Goal: Information Seeking & Learning: Learn about a topic

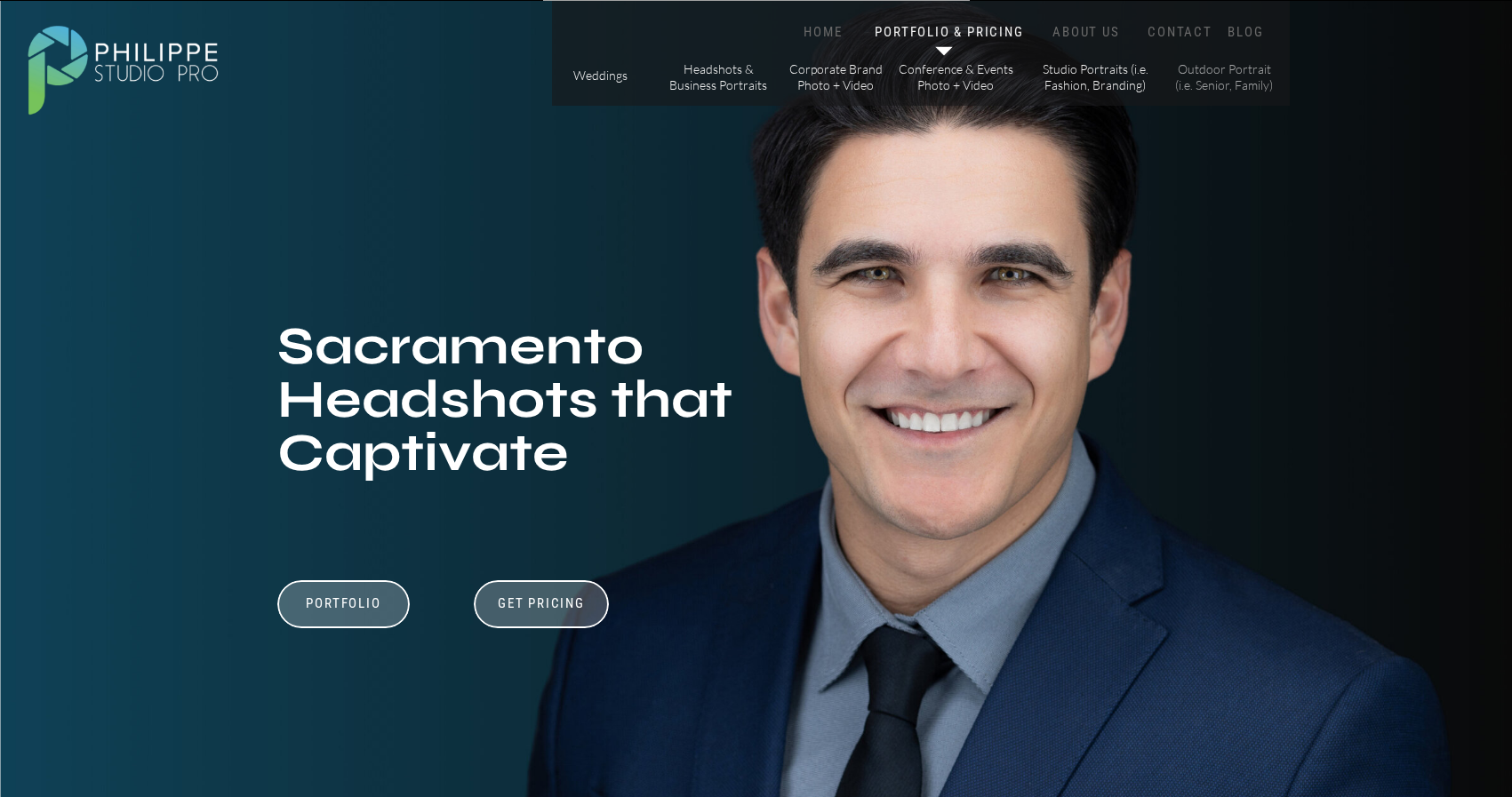
click at [1211, 70] on p "Outdoor Portrait (i.e. Senior, Family)" at bounding box center [1224, 76] width 100 height 31
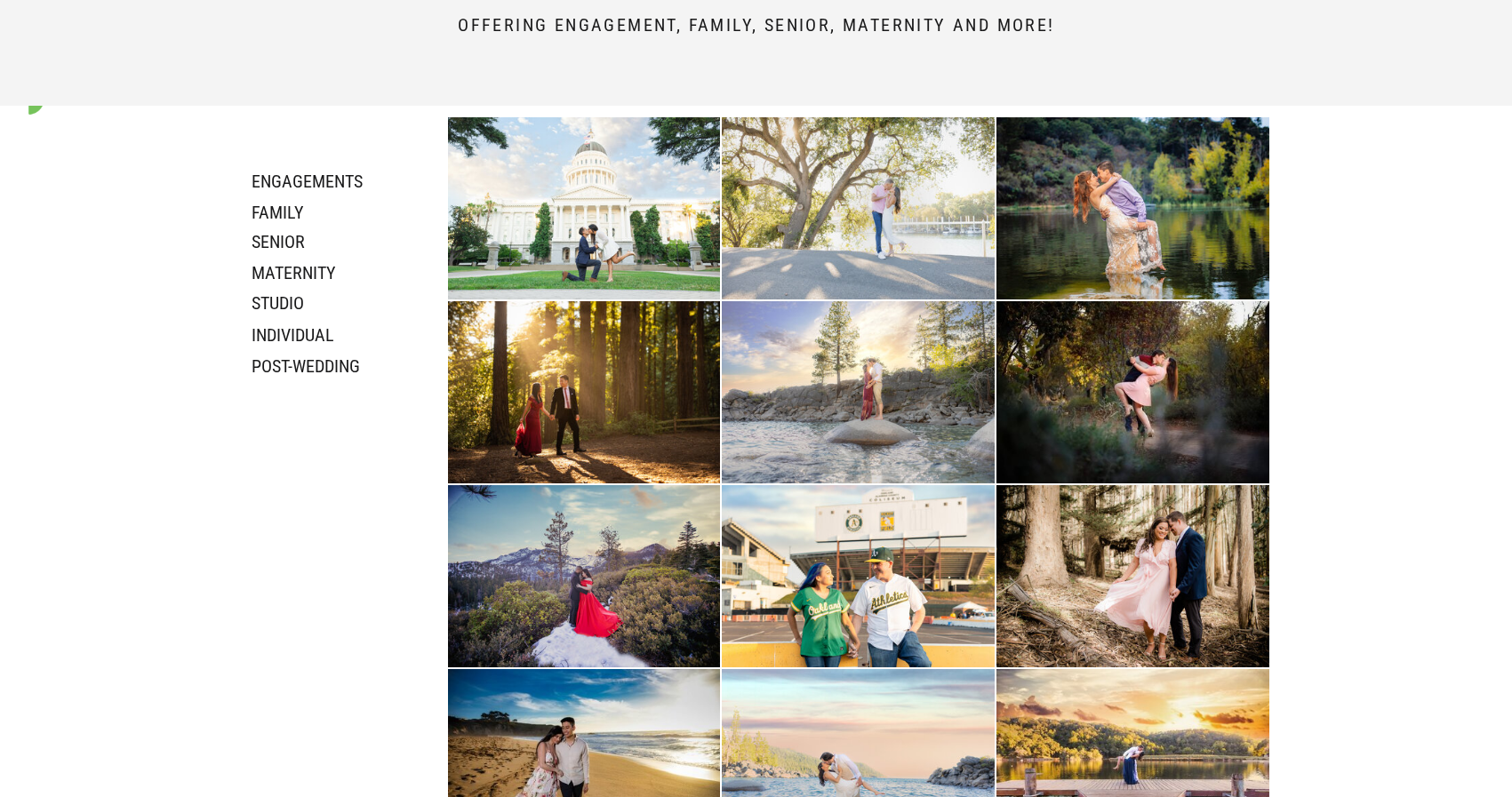
scroll to position [941, 0]
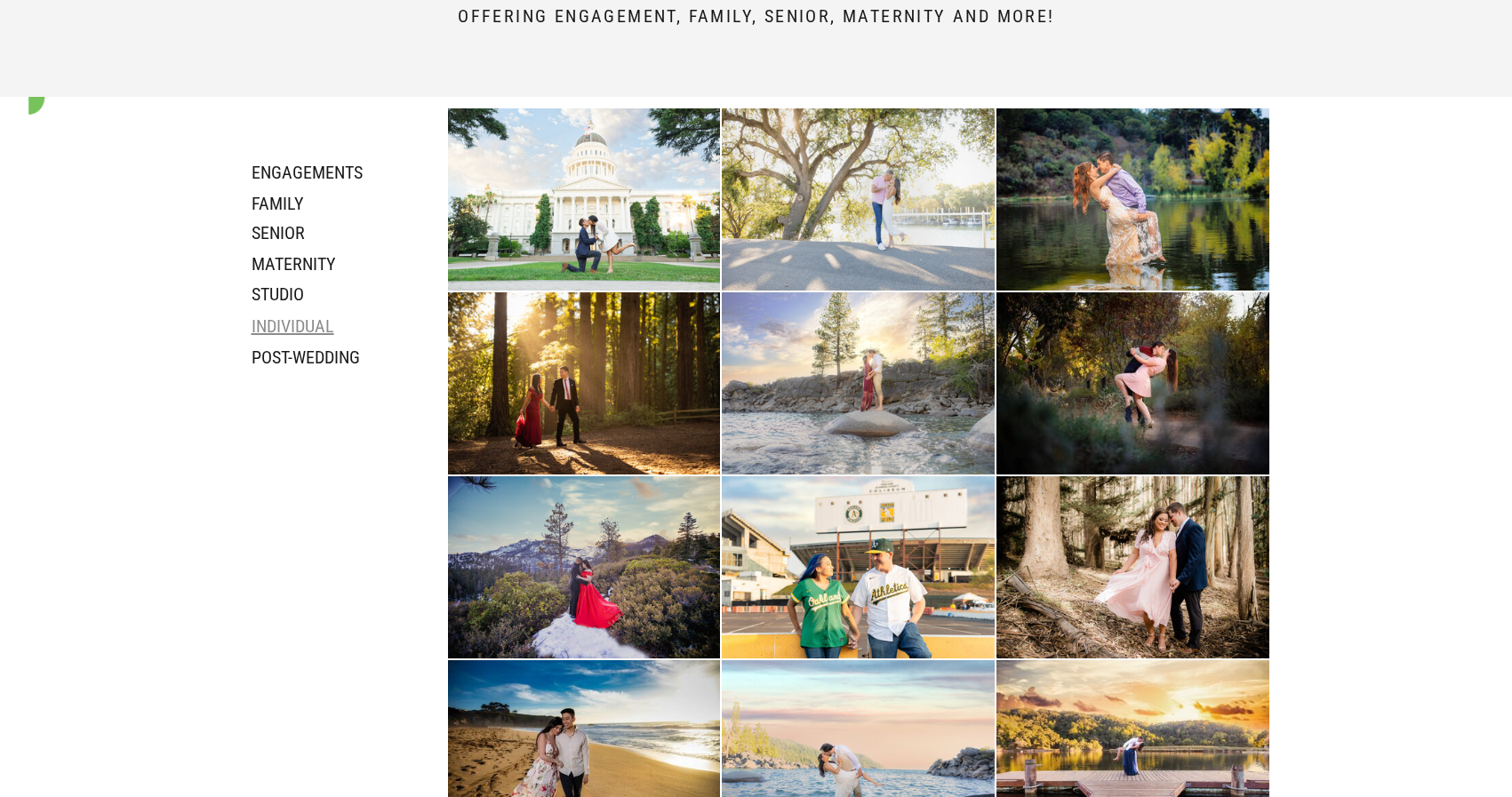
click at [262, 317] on h3 "individual" at bounding box center [321, 326] width 139 height 22
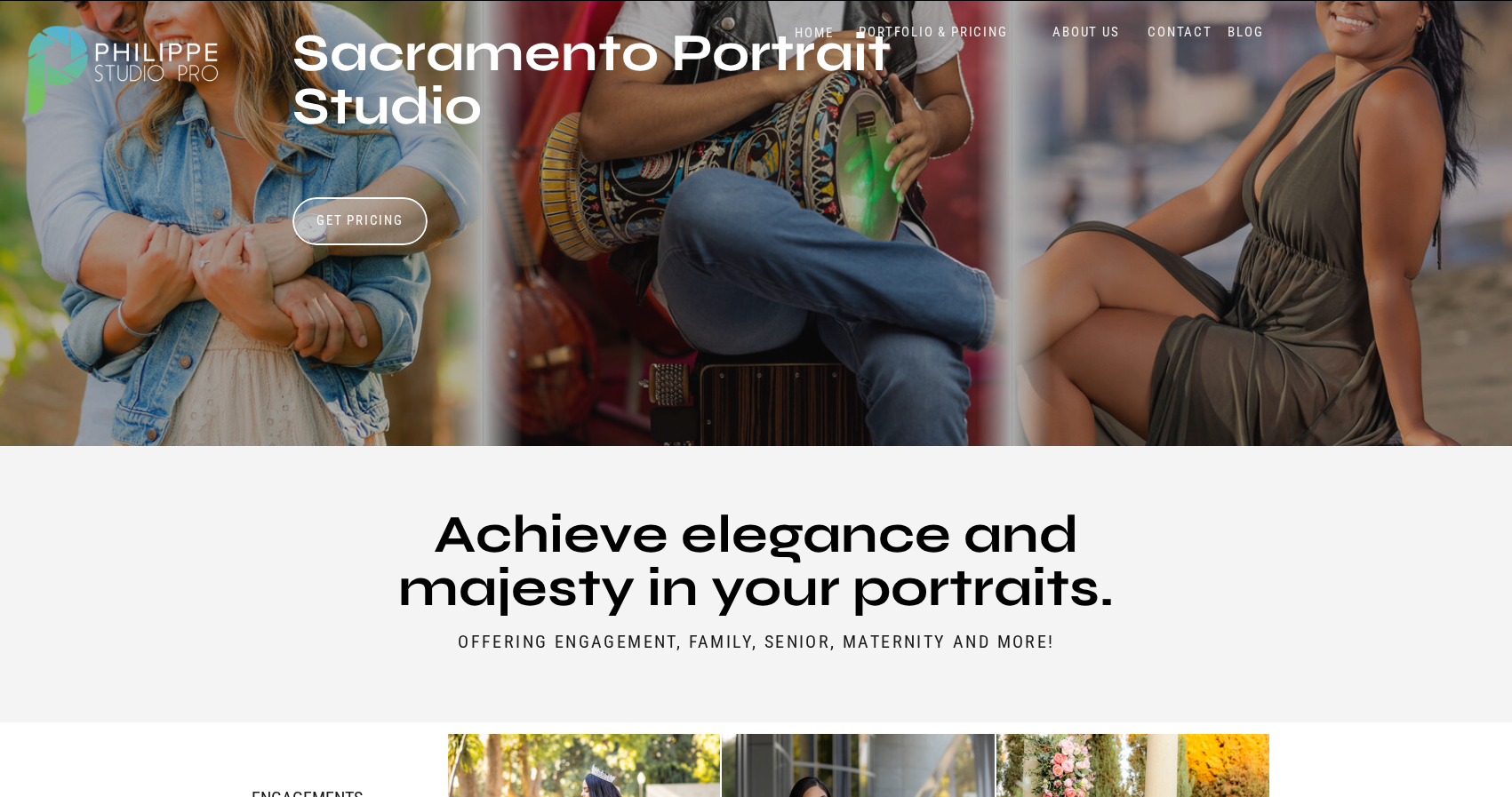
scroll to position [0, 0]
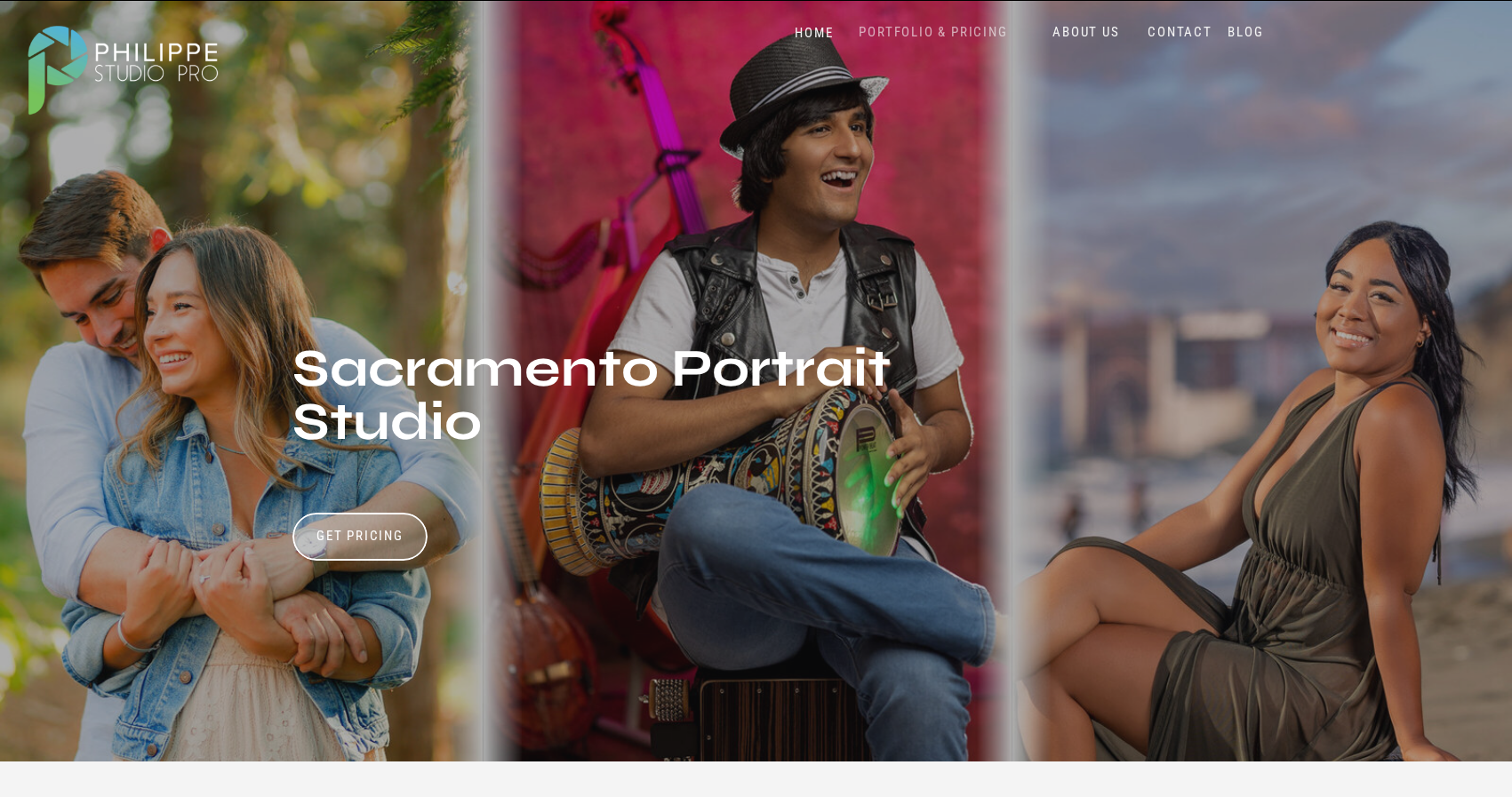
click at [897, 28] on nav "PORTFOLIO & PRICING" at bounding box center [933, 33] width 162 height 17
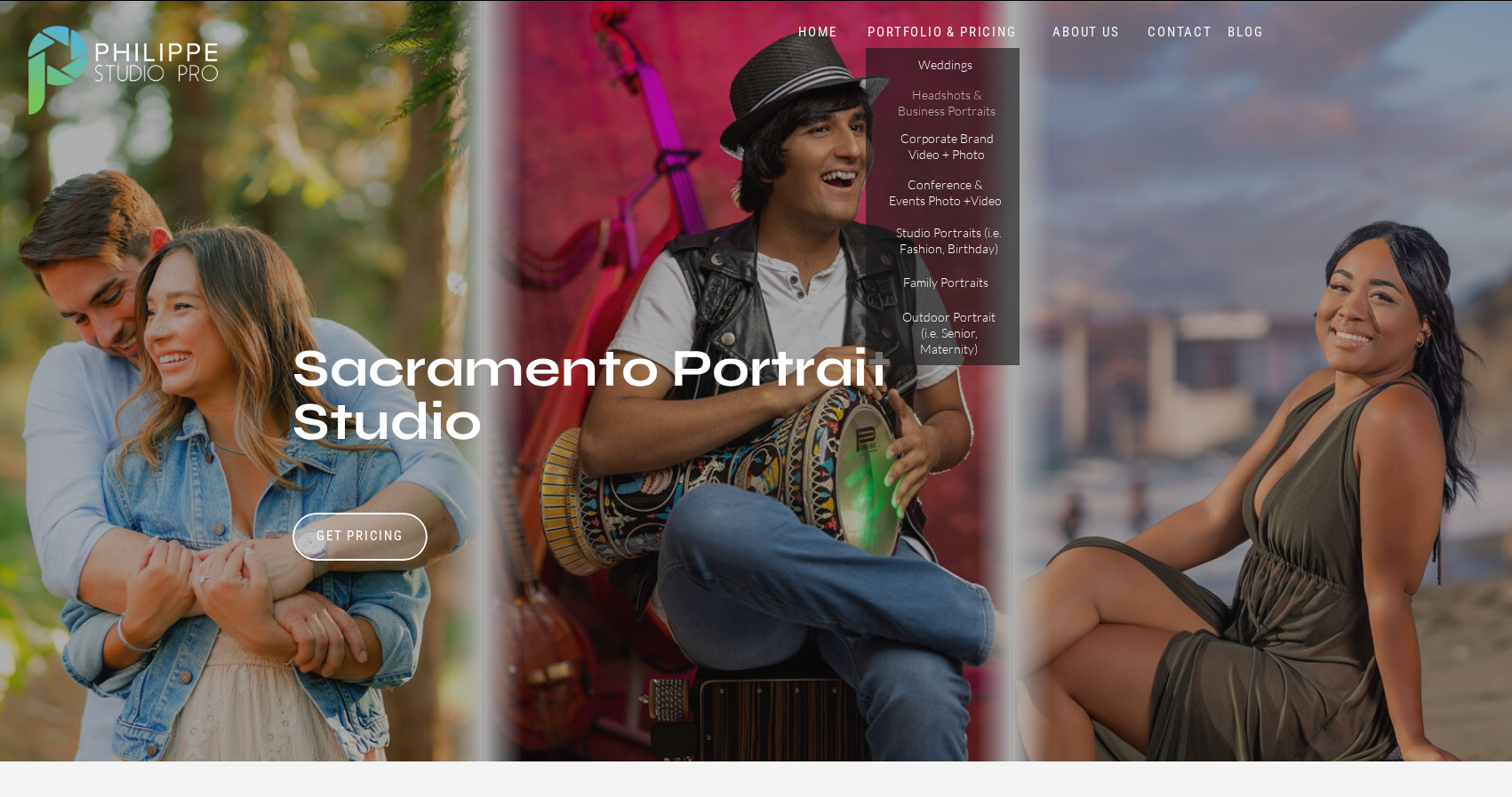
click at [912, 105] on p "Headshots & Business Portraits" at bounding box center [947, 102] width 100 height 31
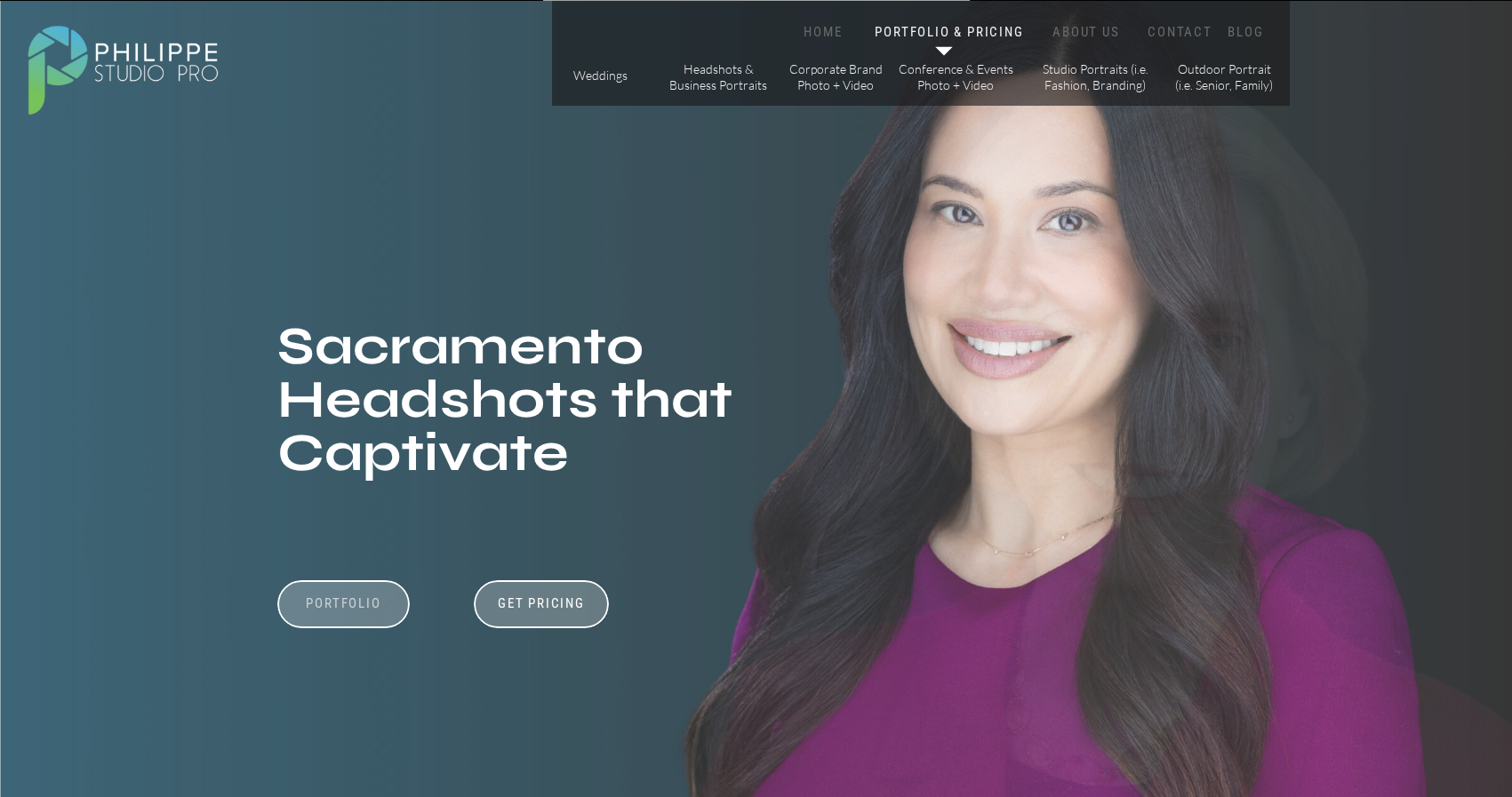
click at [332, 599] on h3 "Portfolio" at bounding box center [344, 612] width 123 height 34
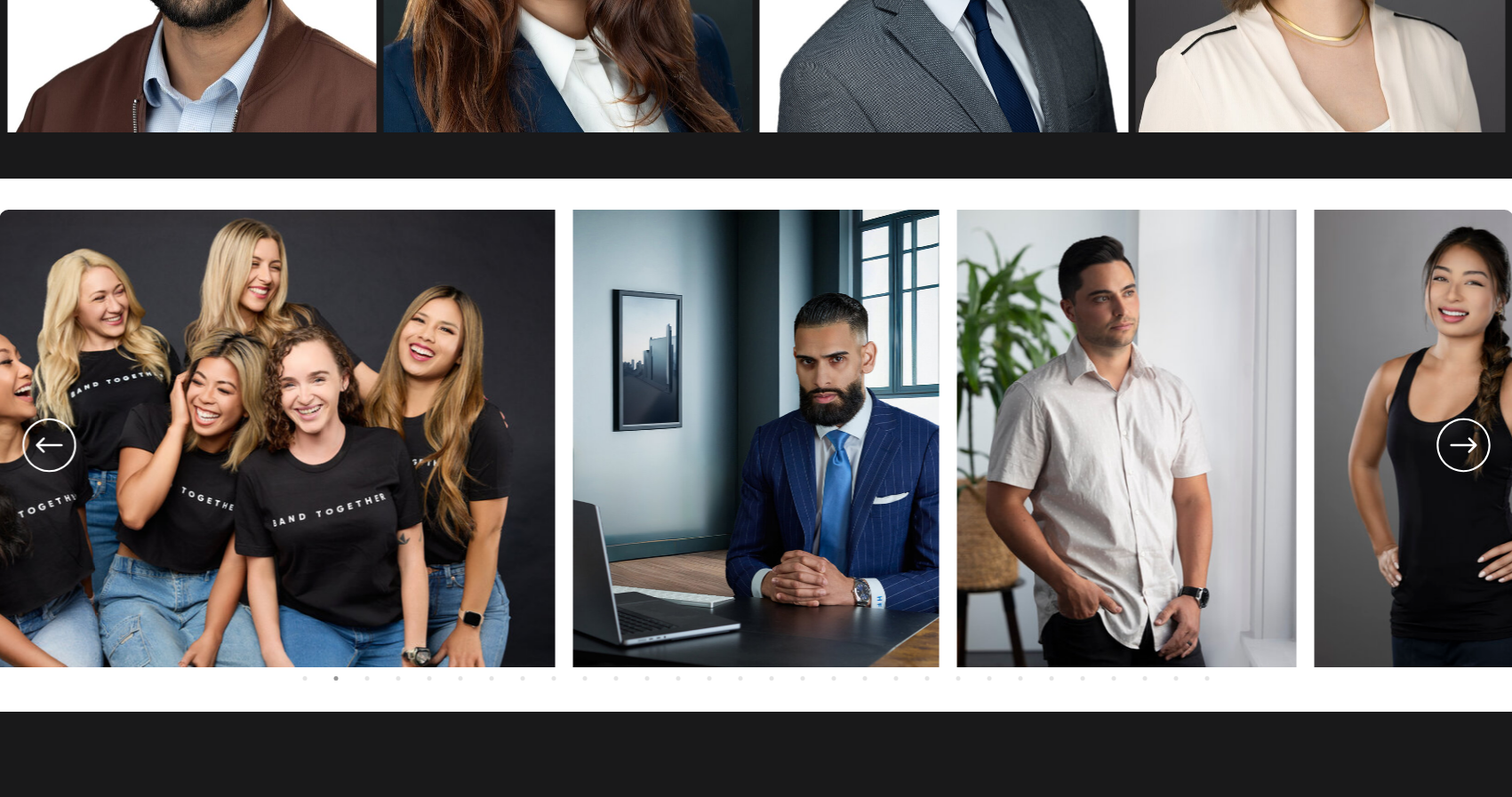
scroll to position [3312, 0]
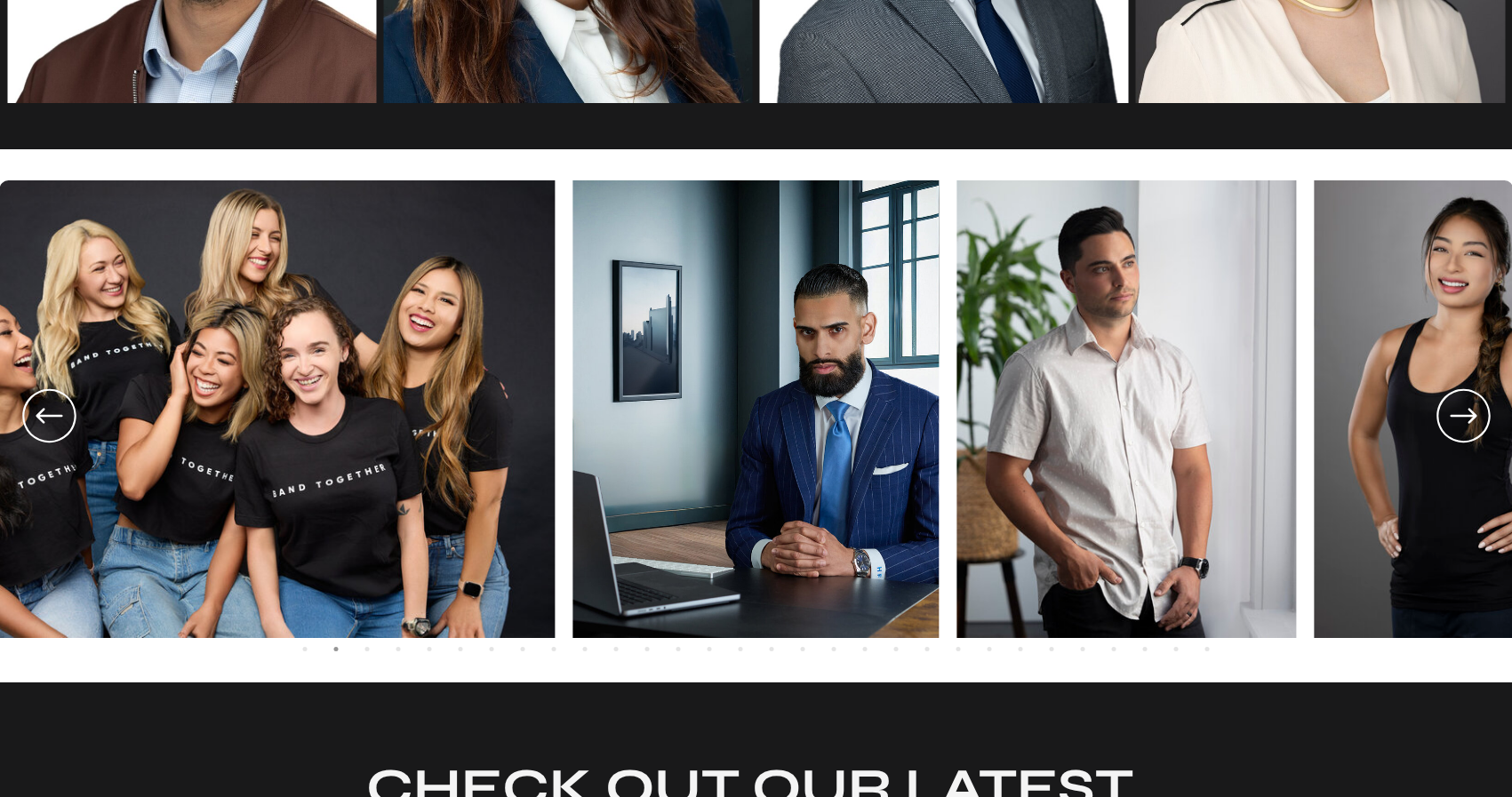
click at [1454, 405] on icon at bounding box center [1462, 416] width 64 height 66
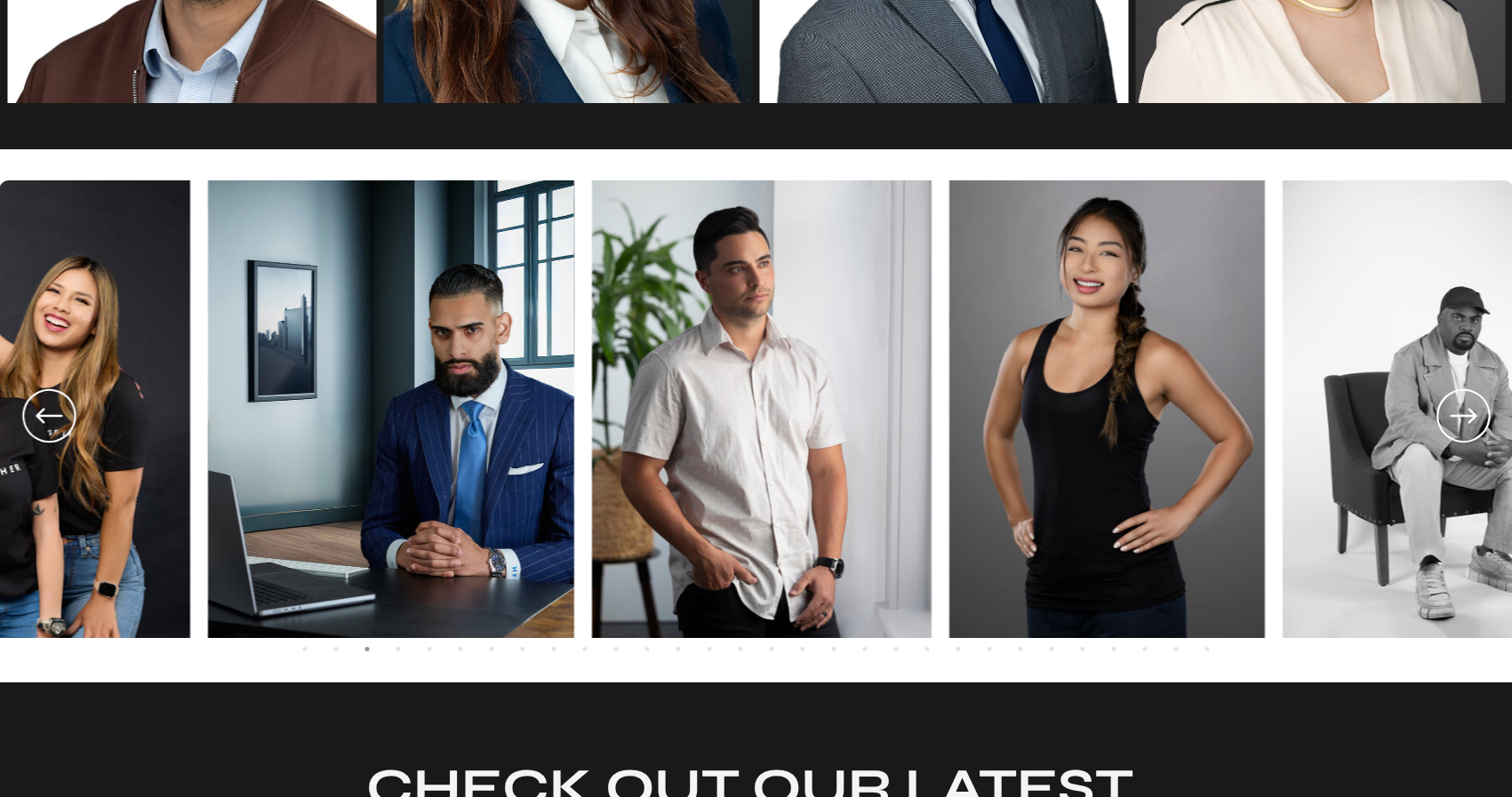
click at [1455, 406] on icon at bounding box center [1462, 416] width 64 height 66
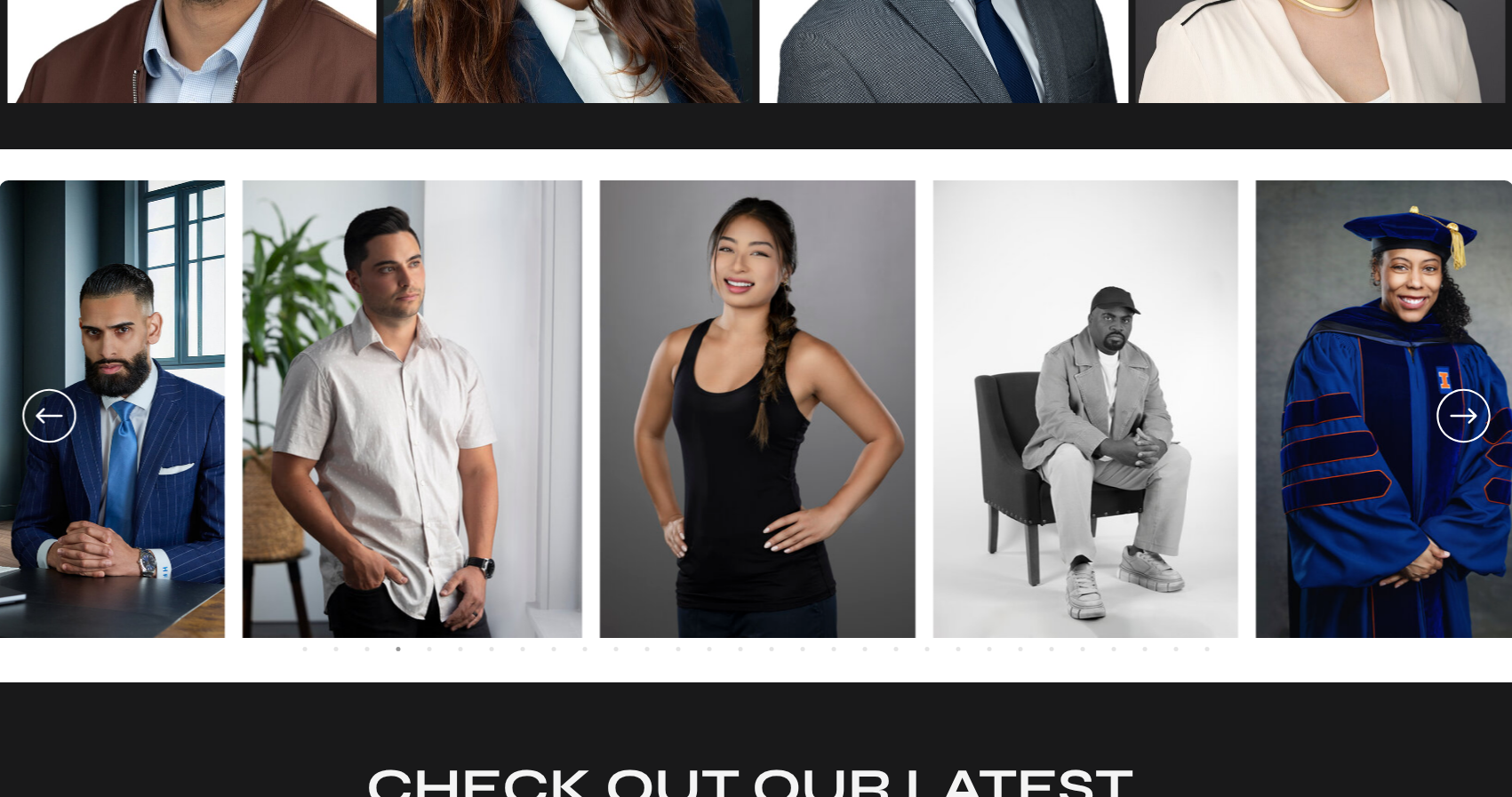
click at [1455, 406] on icon at bounding box center [1462, 416] width 64 height 66
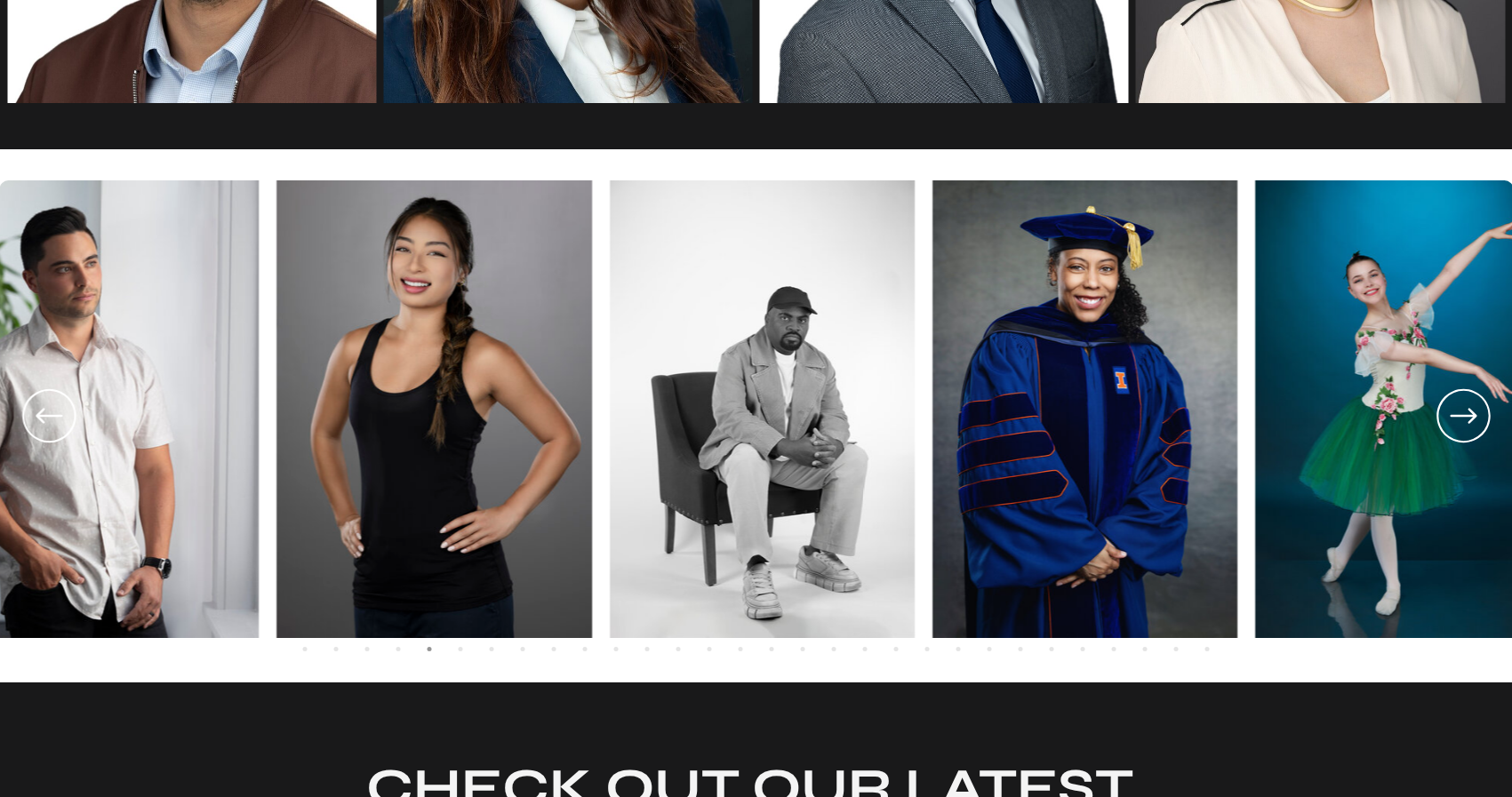
click at [1455, 406] on icon at bounding box center [1462, 416] width 64 height 66
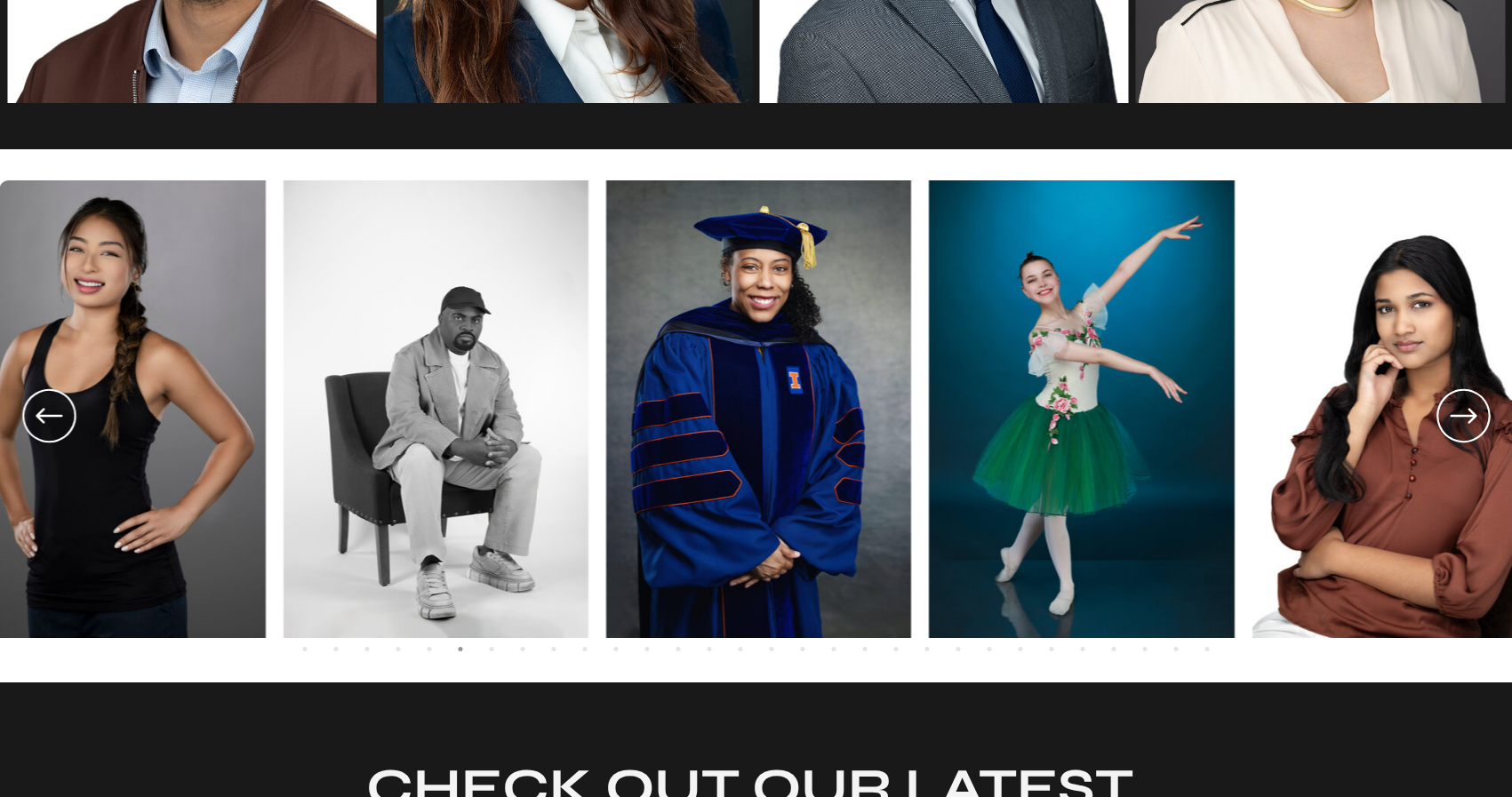
click at [1455, 406] on icon at bounding box center [1462, 416] width 64 height 66
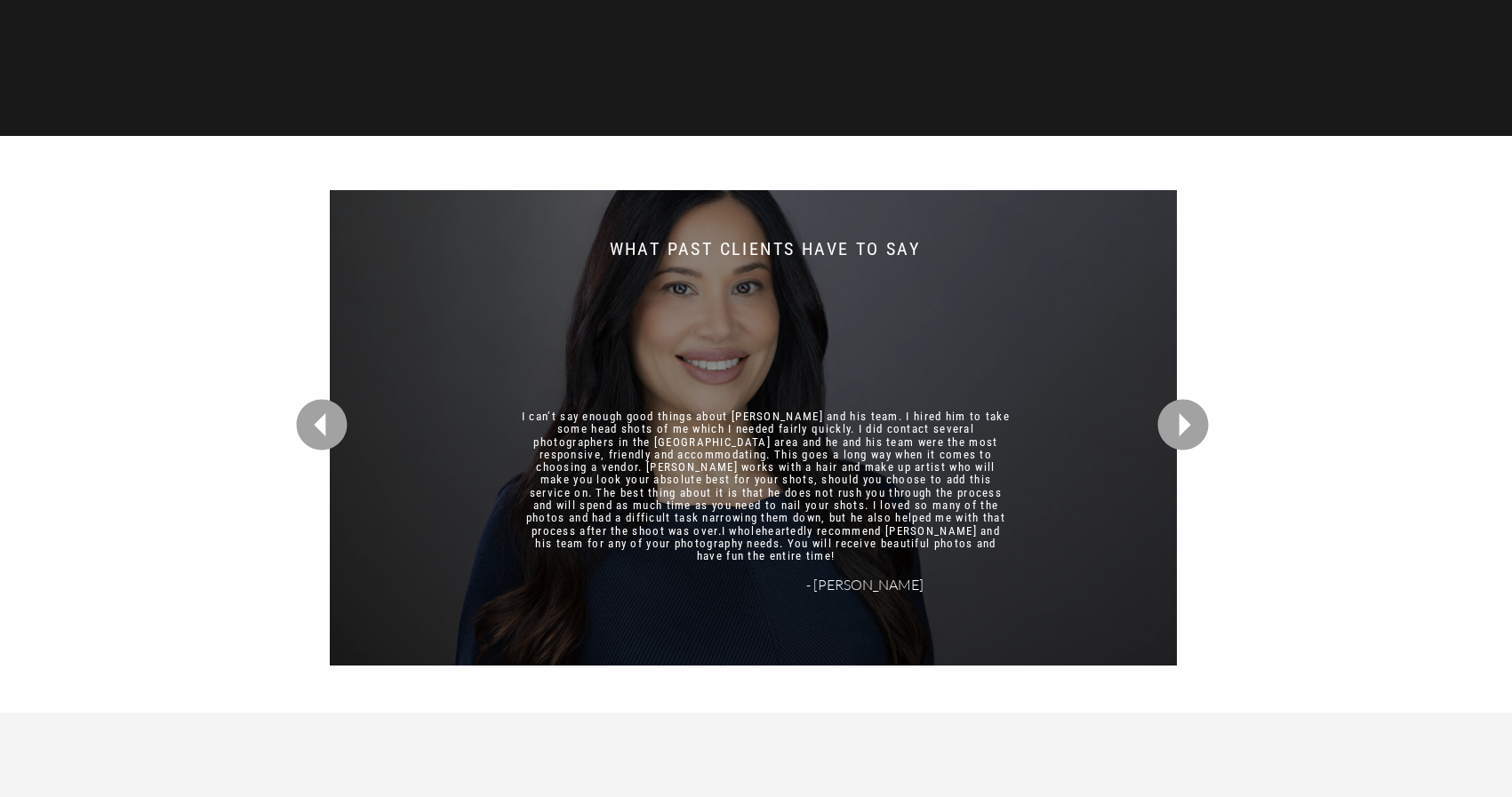
scroll to position [4543, 0]
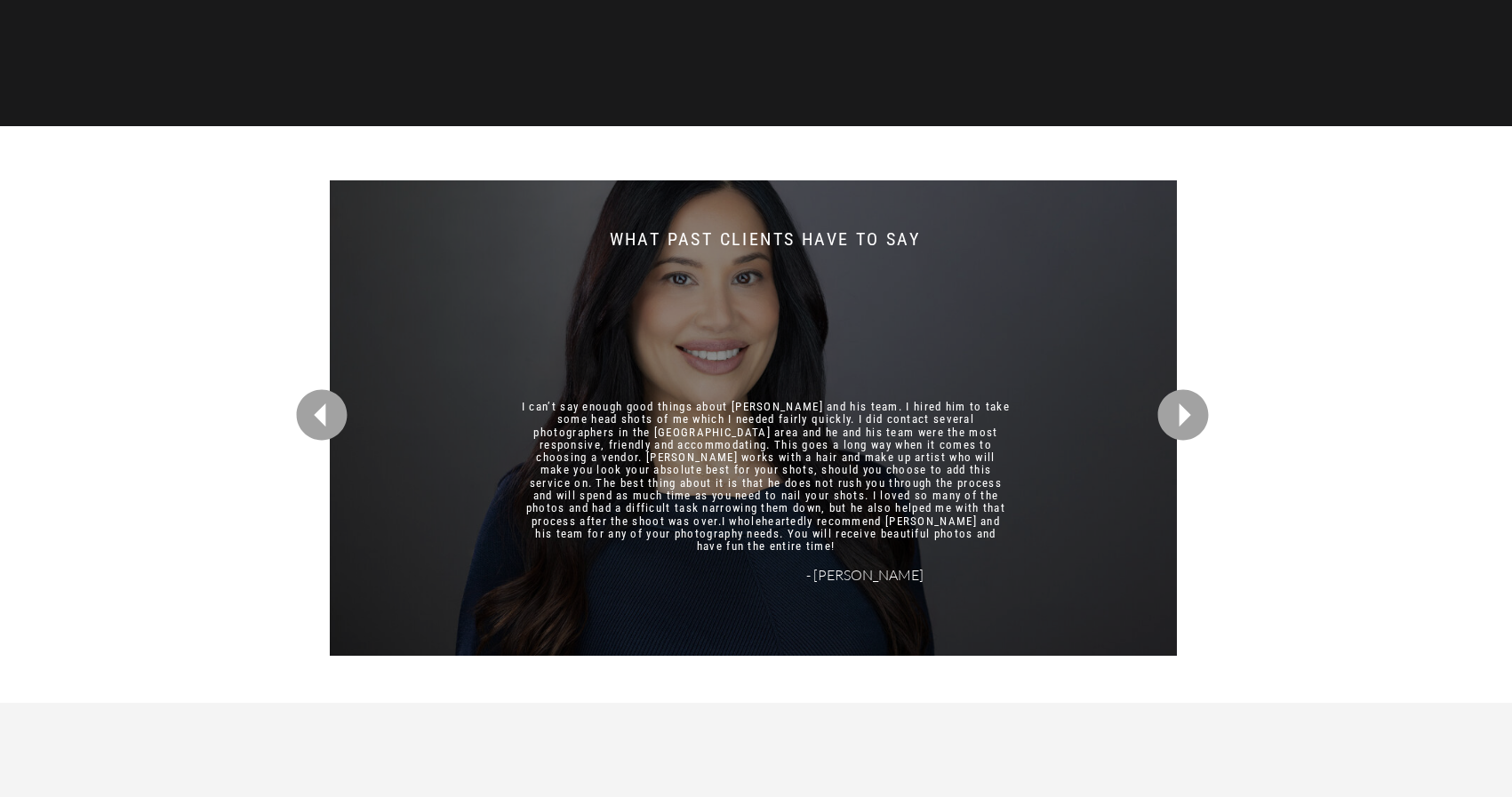
click at [1172, 414] on icon at bounding box center [1182, 415] width 51 height 51
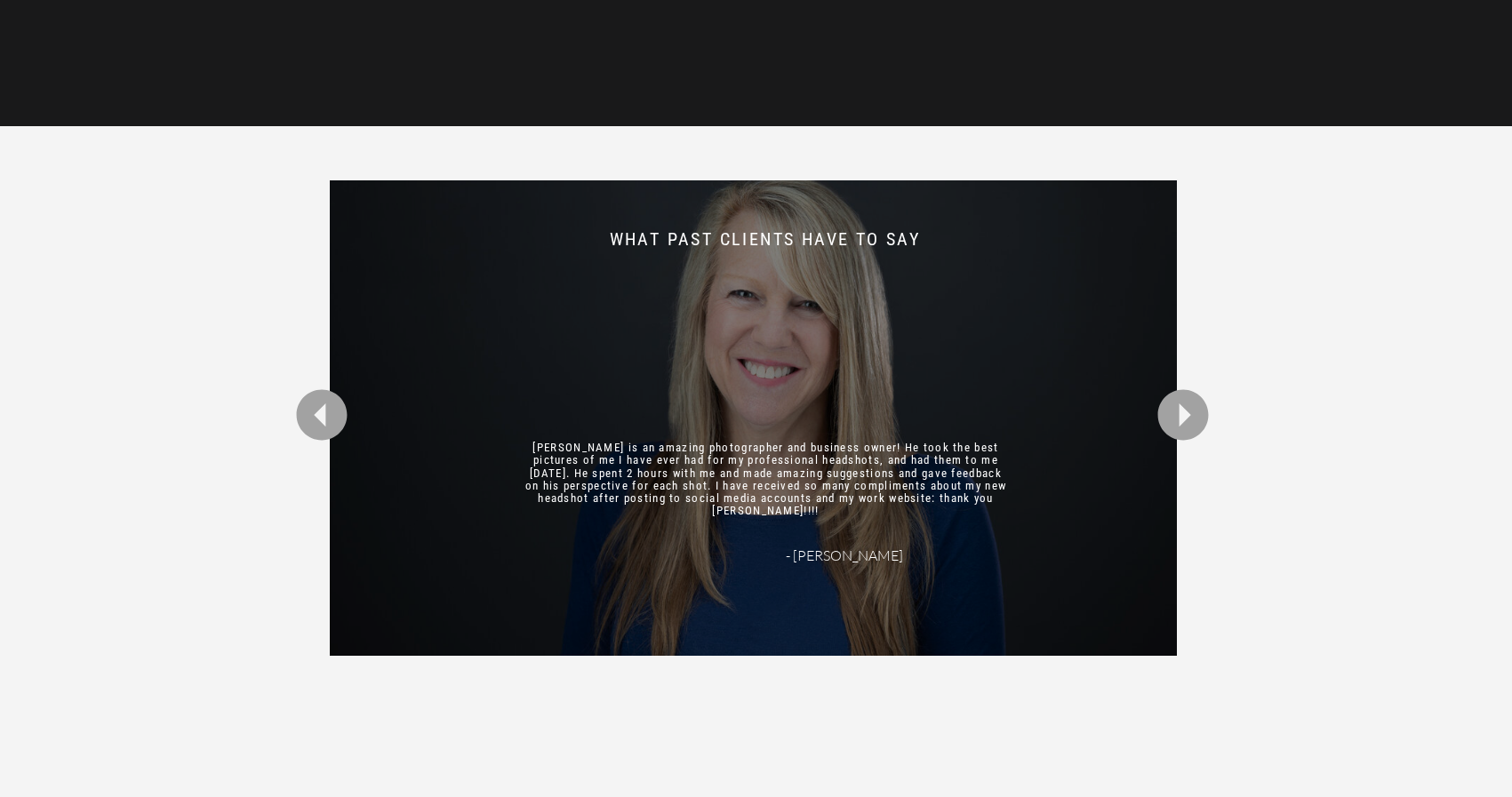
click at [1172, 414] on icon at bounding box center [1182, 415] width 51 height 51
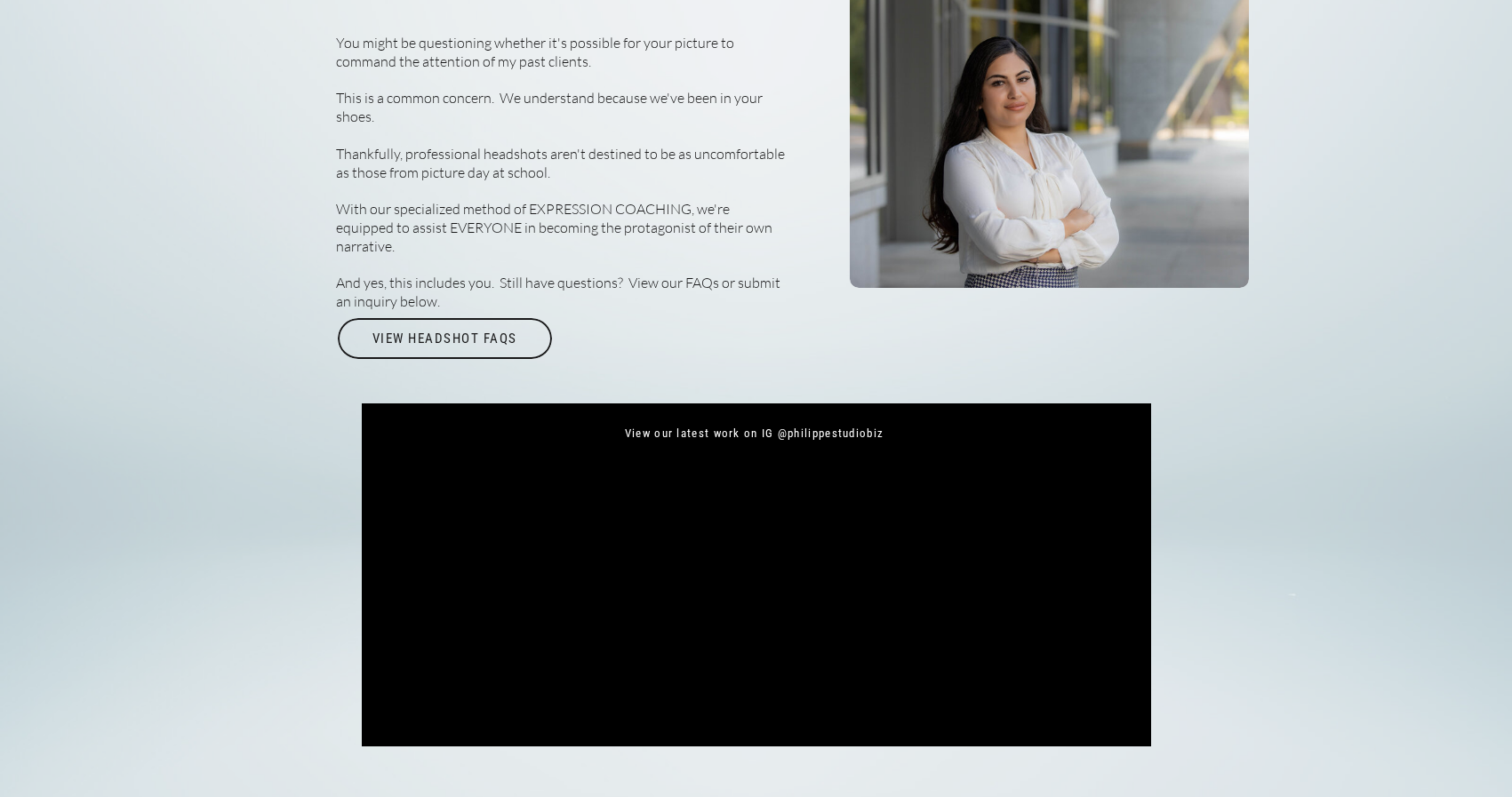
scroll to position [6291, 0]
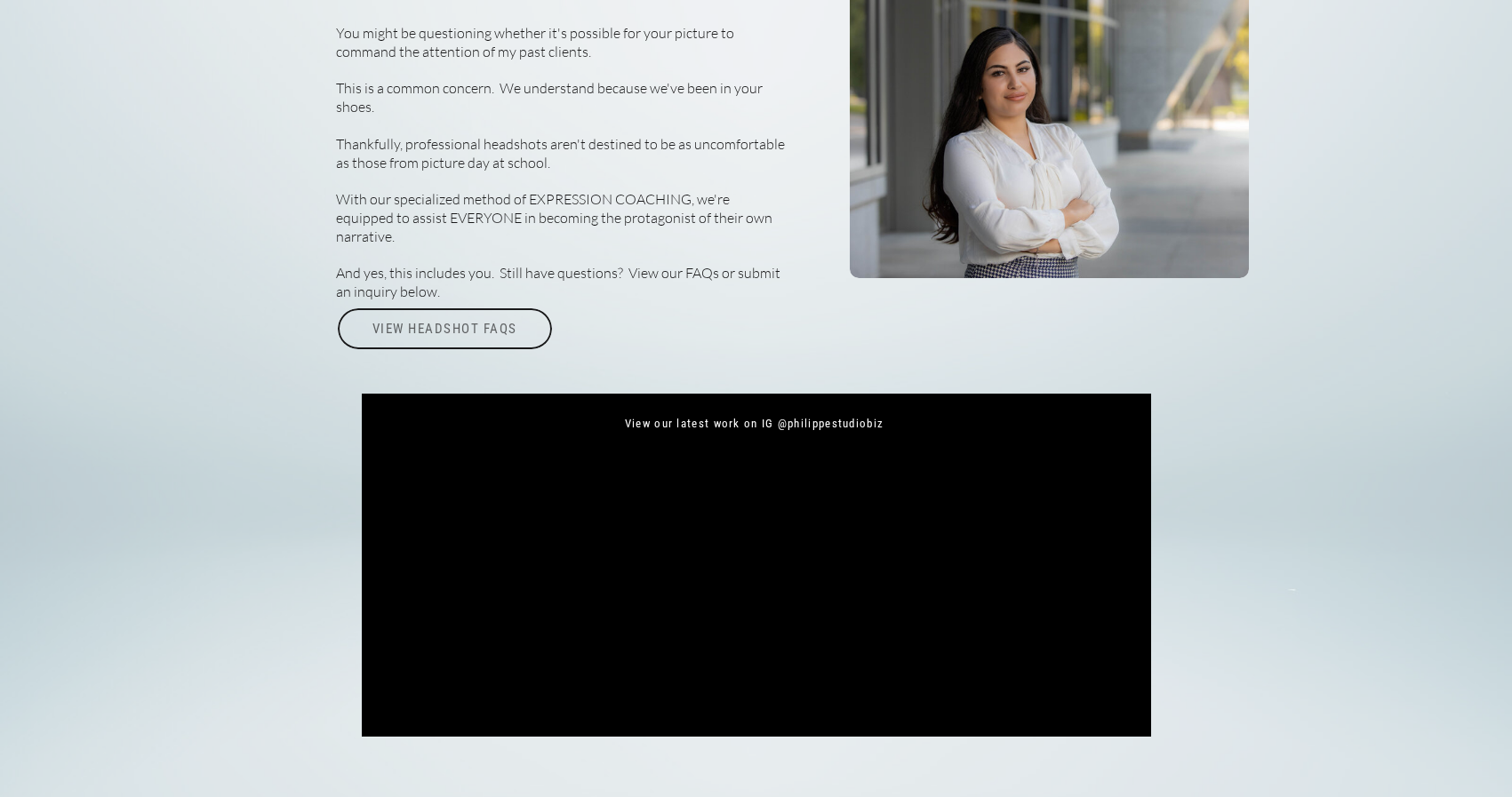
click at [422, 338] on div "View Headshot FAQs" at bounding box center [445, 329] width 218 height 41
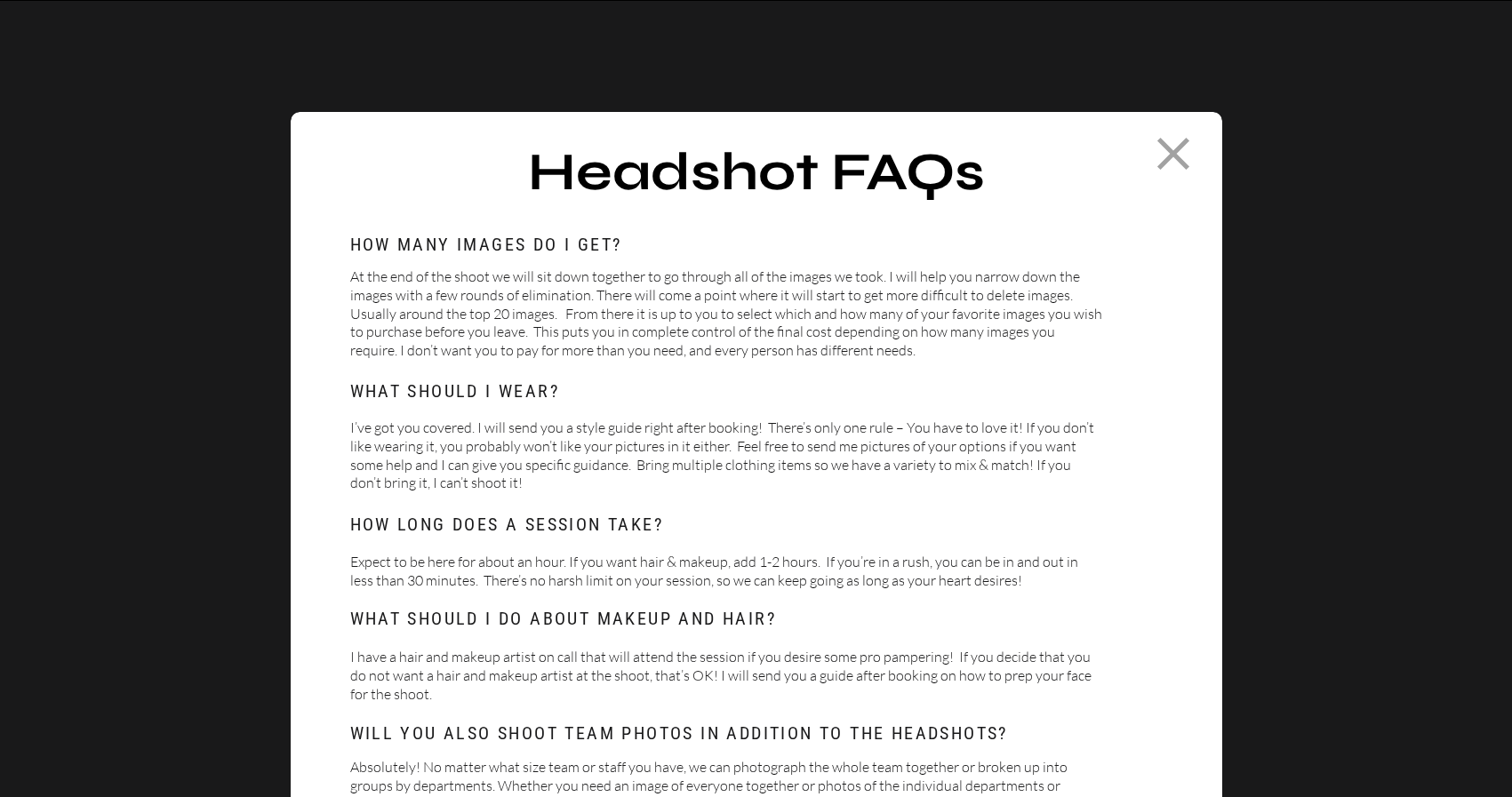
click at [1171, 161] on icon at bounding box center [1173, 153] width 55 height 55
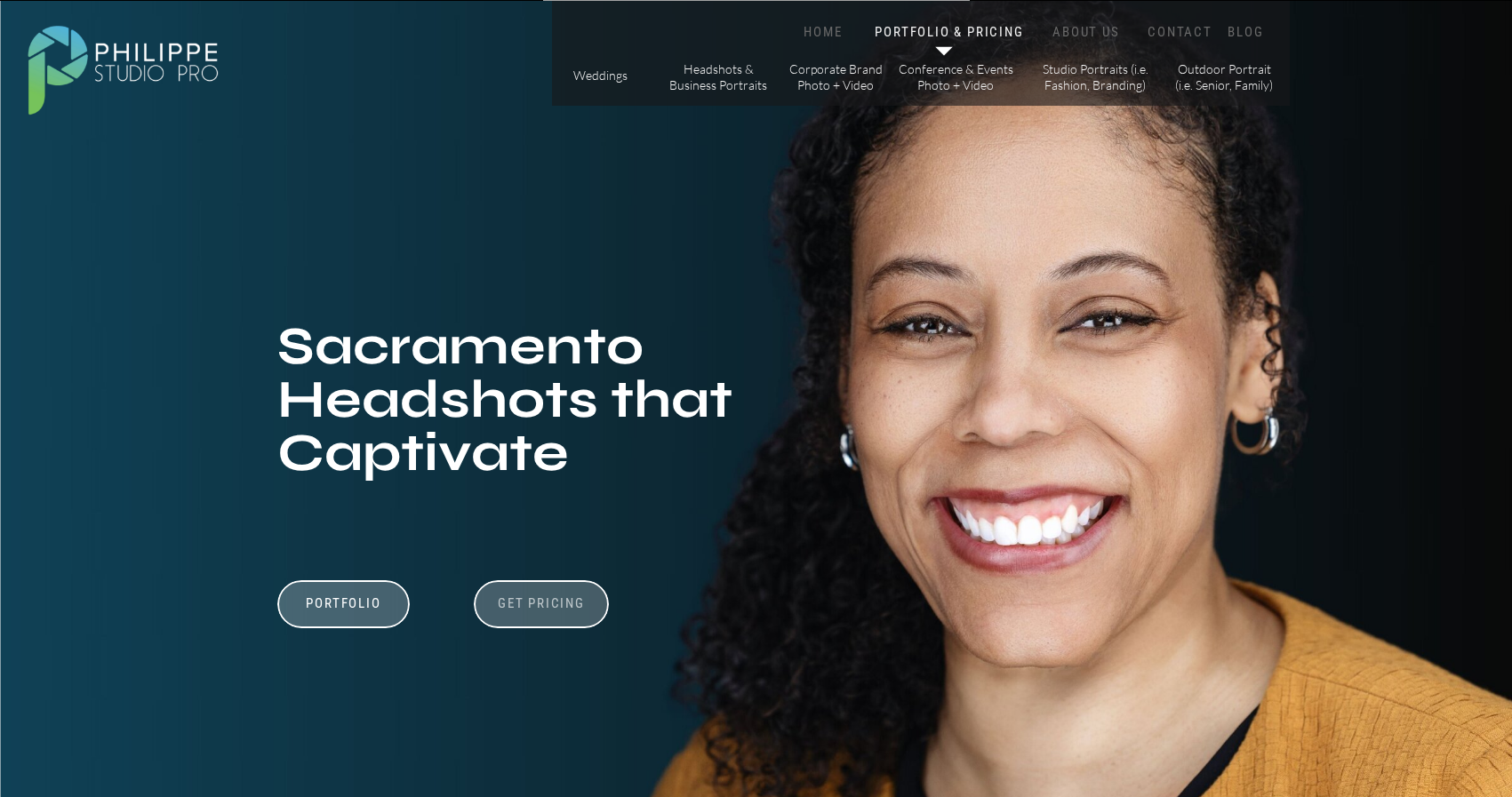
click at [550, 608] on h3 "Get Pricing" at bounding box center [541, 605] width 99 height 22
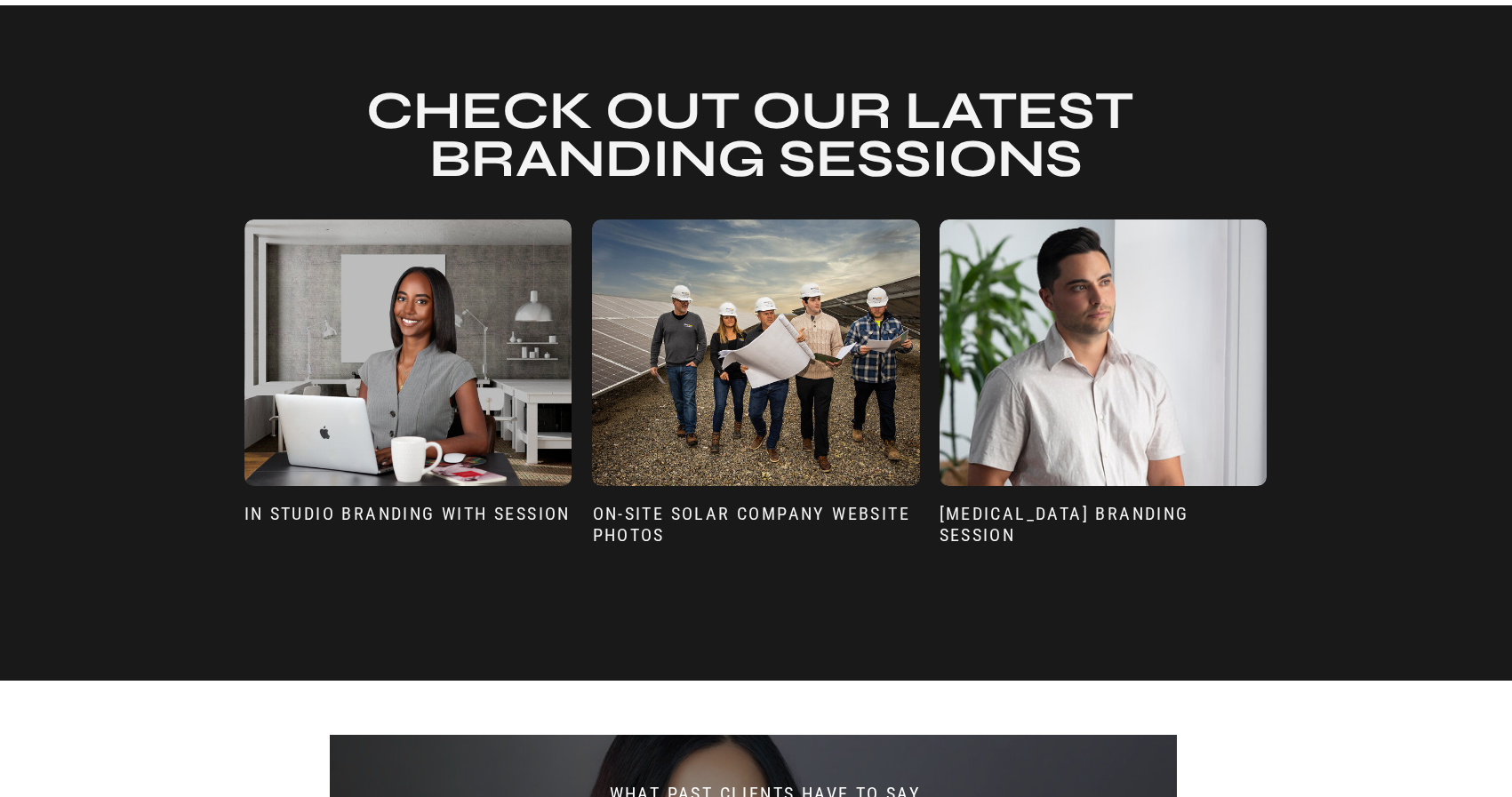
scroll to position [3538, 0]
